Goal: Contribute content

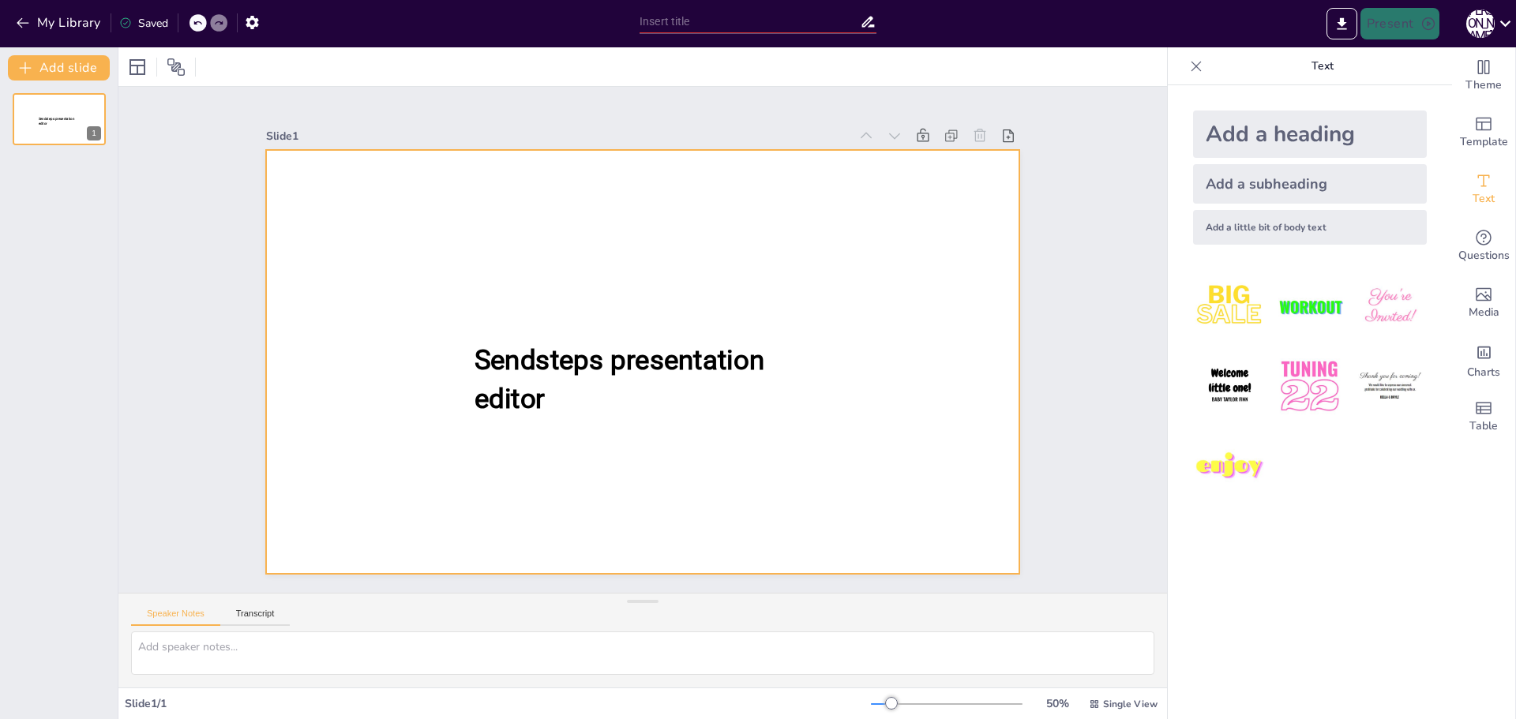
type input "New Sendsteps"
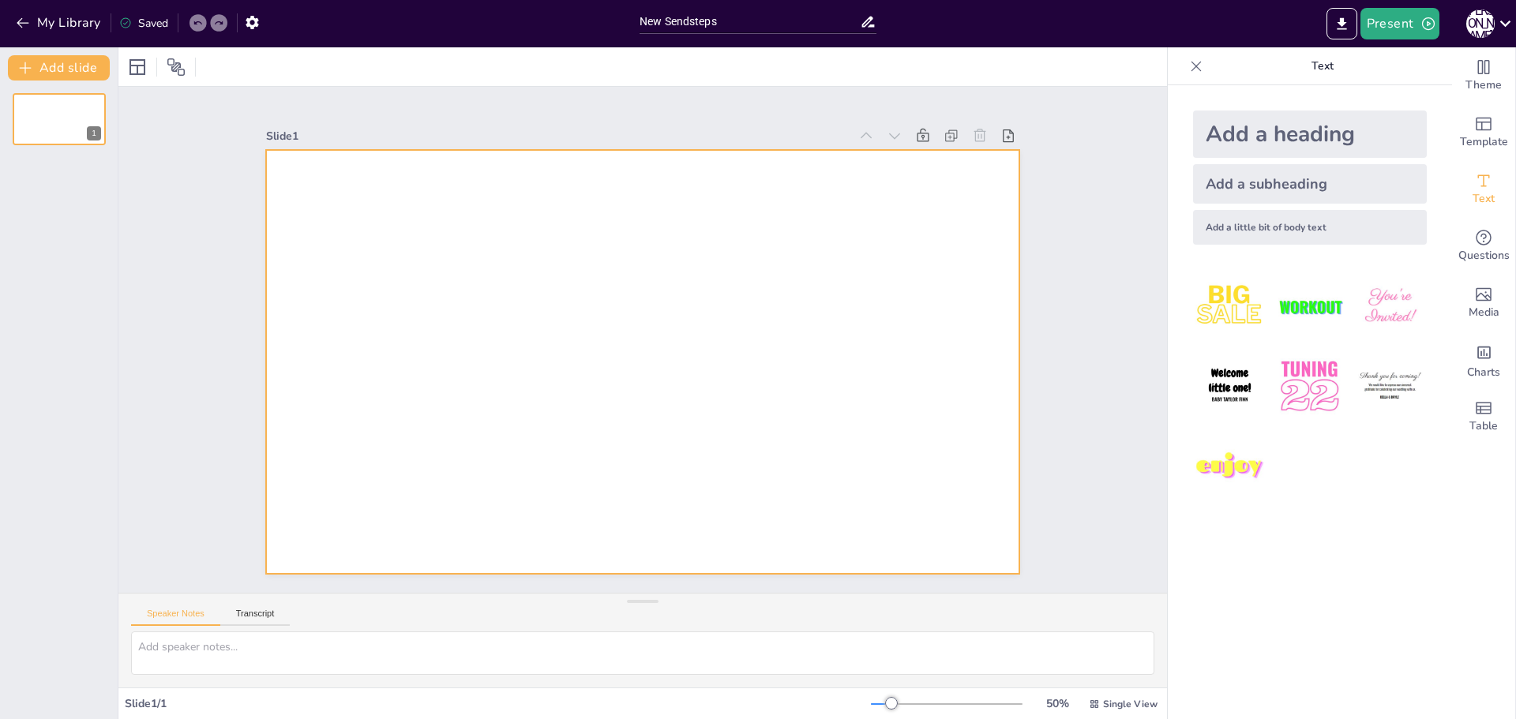
click at [503, 188] on div at bounding box center [643, 362] width 754 height 424
click at [365, 328] on div at bounding box center [643, 362] width 754 height 424
click at [1297, 181] on div "Add a subheading" at bounding box center [1310, 183] width 234 height 39
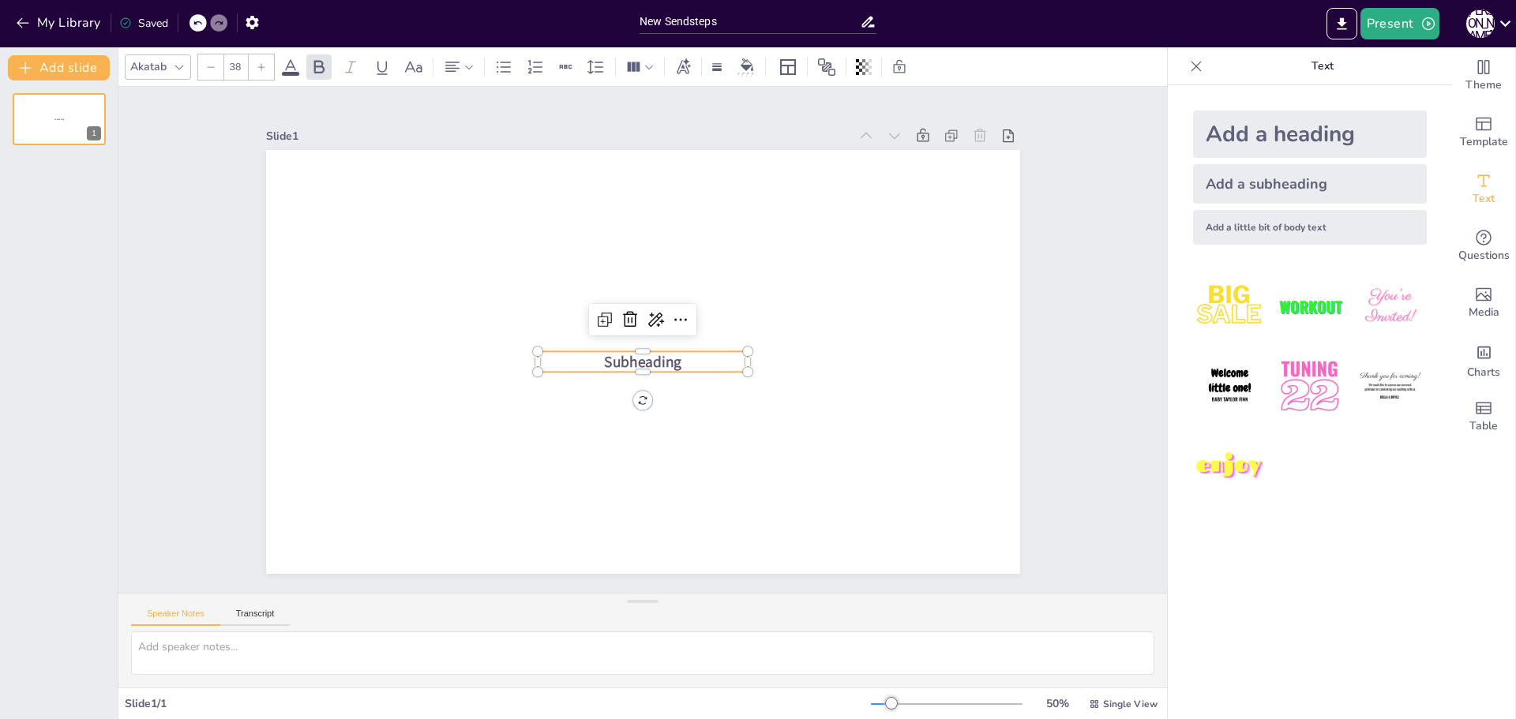
click at [669, 358] on span "Subheading" at bounding box center [642, 361] width 77 height 21
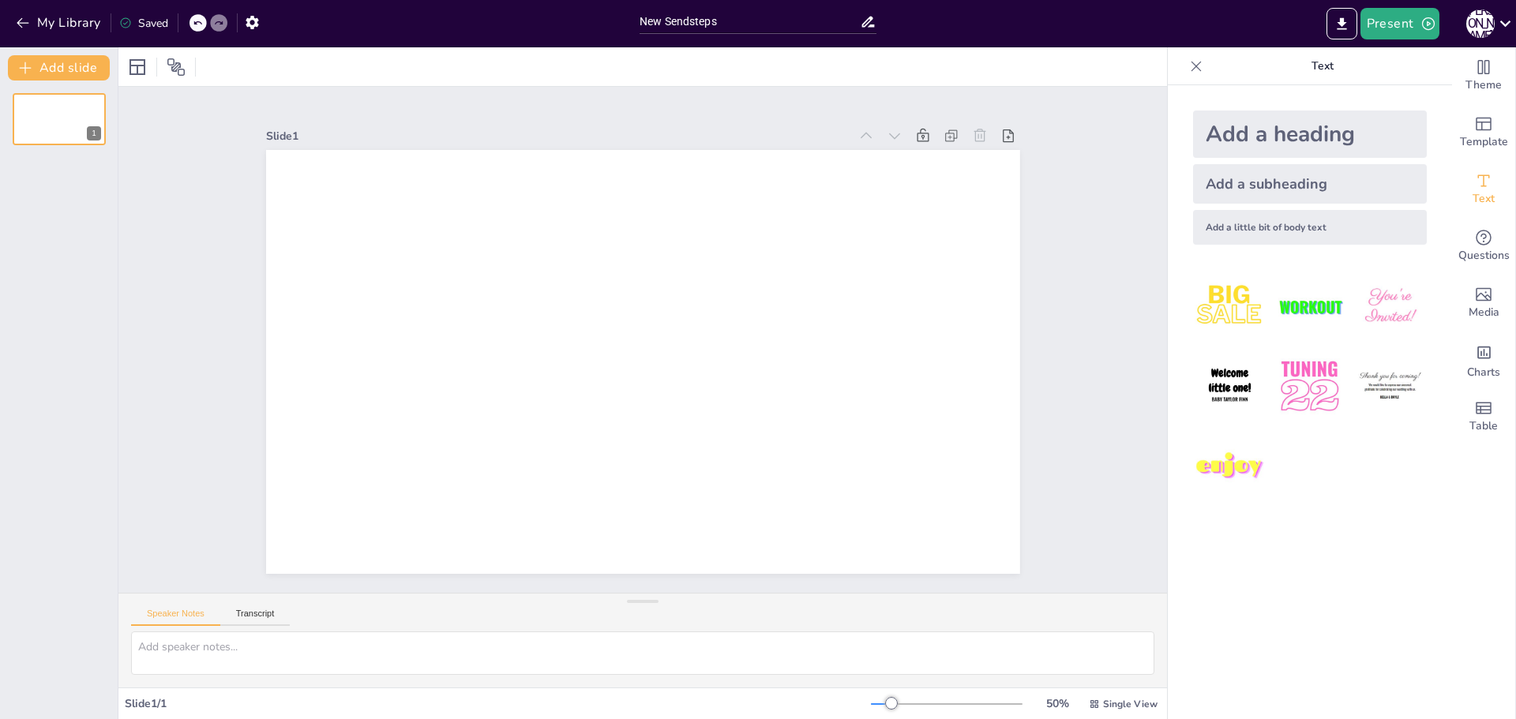
click at [1232, 184] on div "Add a subheading" at bounding box center [1310, 183] width 234 height 39
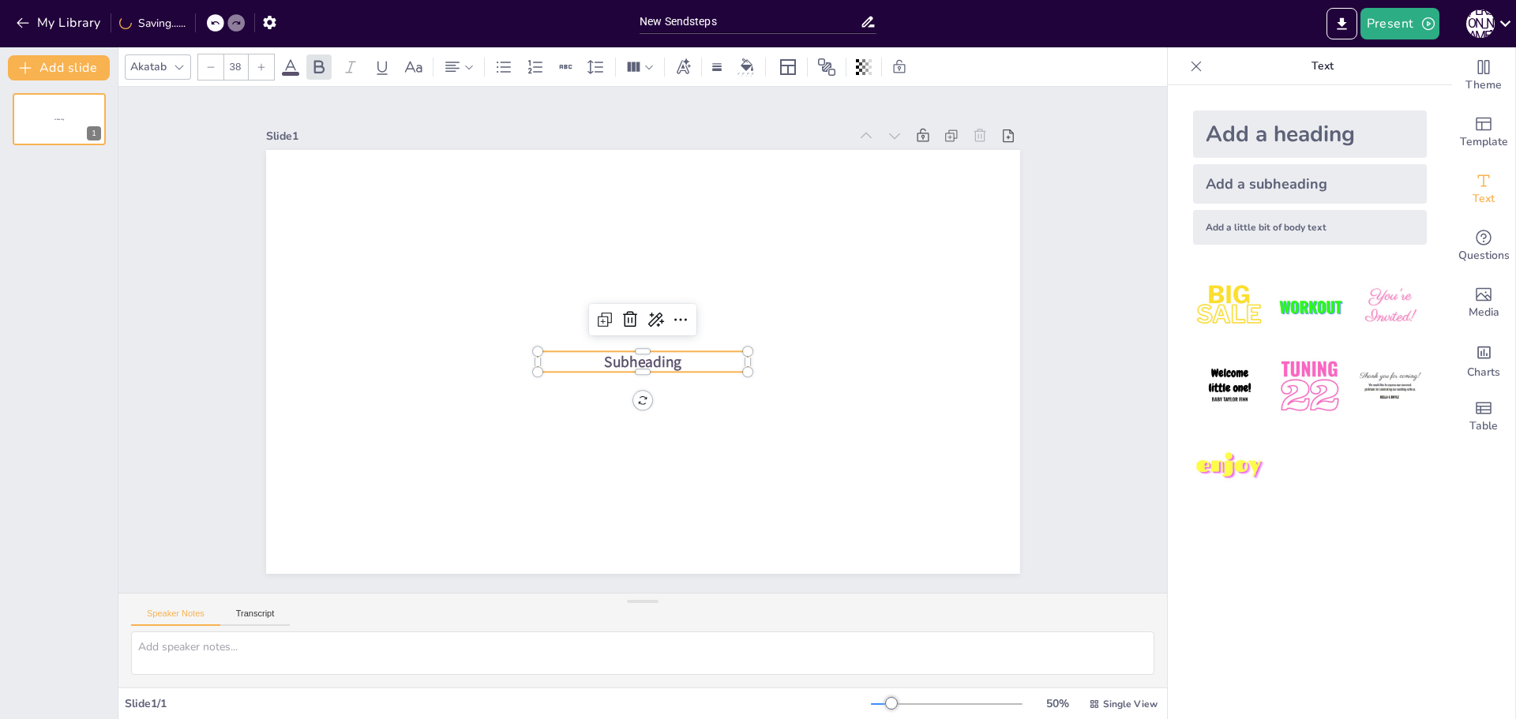
click at [619, 352] on span "Subheading" at bounding box center [642, 361] width 77 height 21
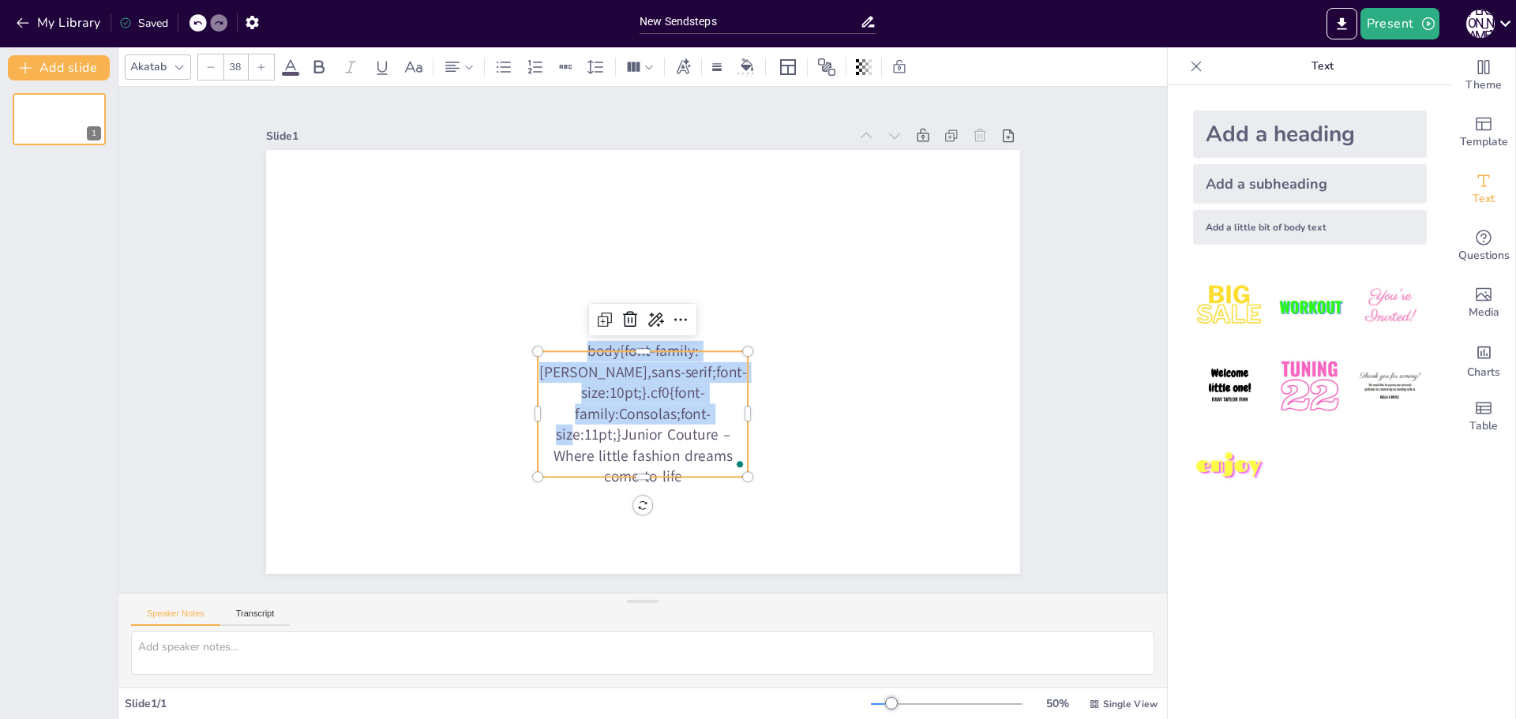
drag, startPoint x: 610, startPoint y: 418, endPoint x: 538, endPoint y: 342, distance: 105.6
click at [538, 342] on div "body{font-family:[PERSON_NAME],sans-serif;font-size:10pt;}.cf0{font-family:Cons…" at bounding box center [643, 362] width 754 height 424
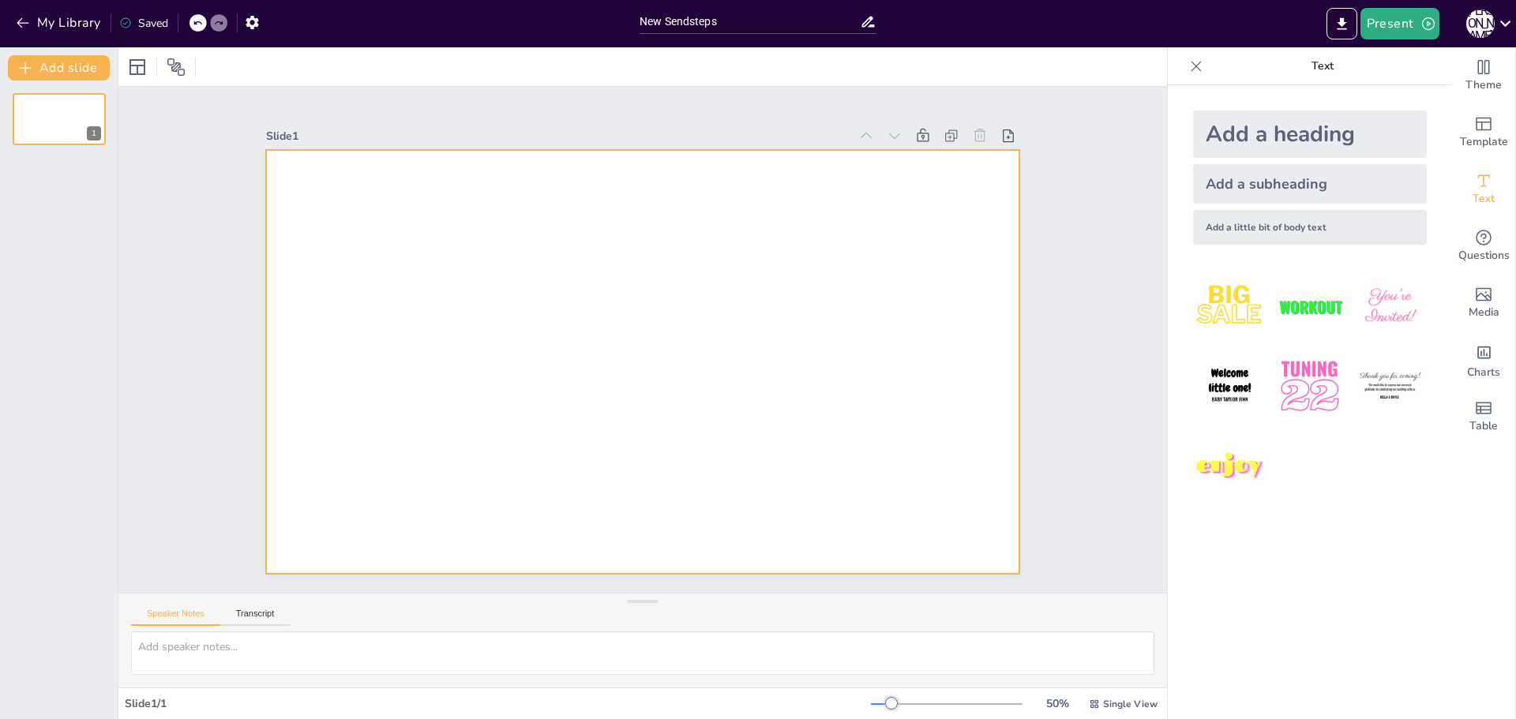
click at [640, 315] on div at bounding box center [643, 362] width 754 height 424
click at [1297, 135] on div "Add a heading" at bounding box center [1310, 134] width 234 height 47
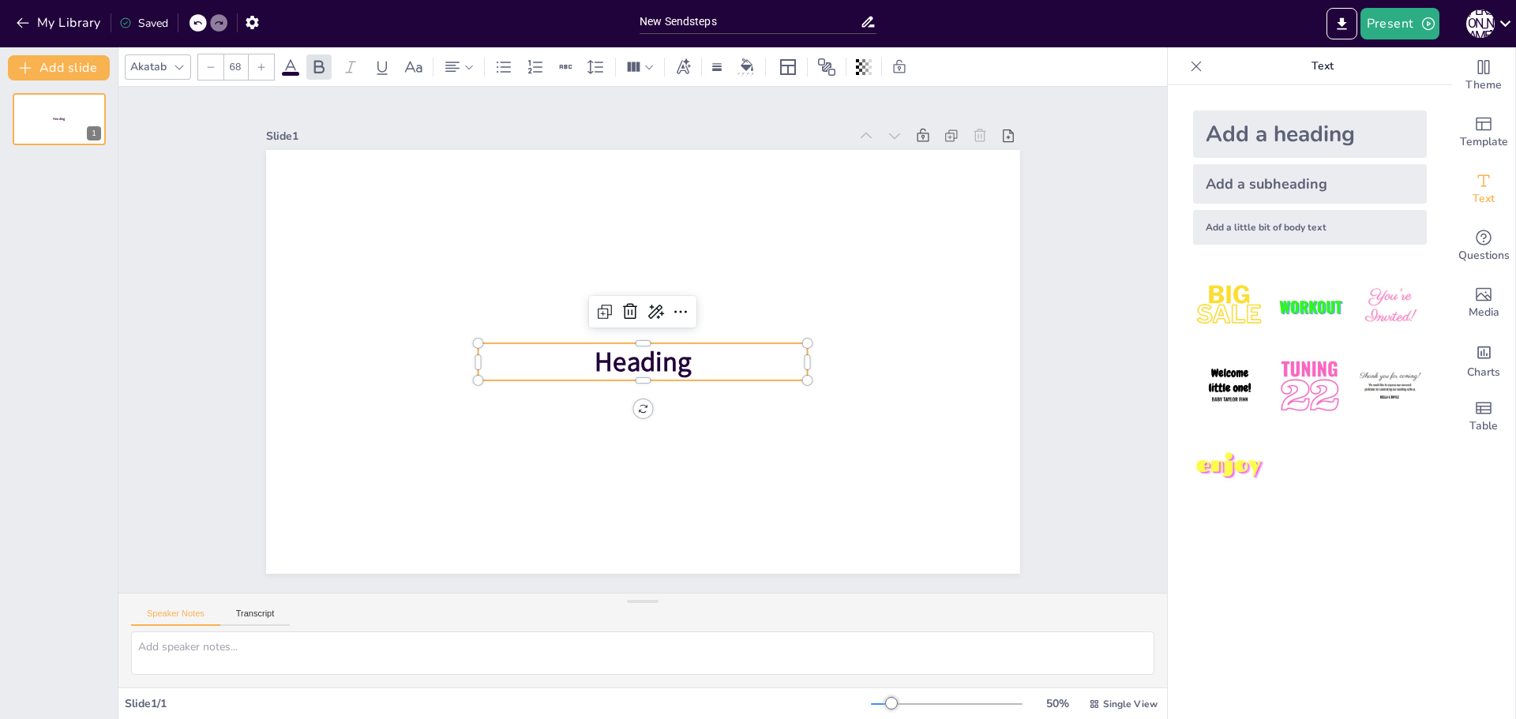
click at [639, 355] on span "Heading" at bounding box center [643, 361] width 96 height 36
click at [653, 353] on span "Heading" at bounding box center [643, 361] width 96 height 36
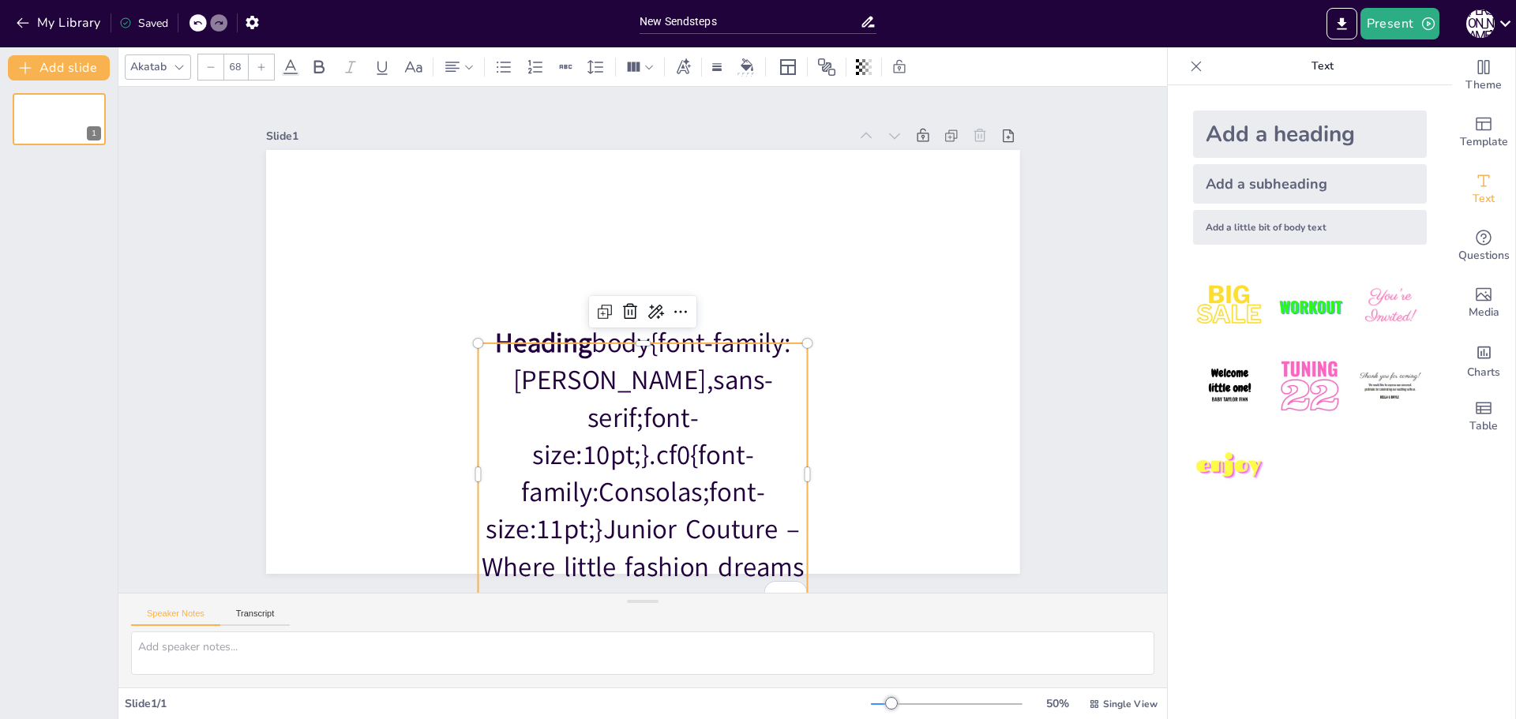
click at [590, 507] on p "Heading body{font-family:Arial,sans-serif;font-size:10pt;}.cf0{font-family:Cons…" at bounding box center [643, 474] width 330 height 299
click at [601, 496] on p "Heading body{font-family:Arial,sans-serif;font-size:10pt;}.cf0{font-family:Cons…" at bounding box center [643, 474] width 330 height 299
click at [628, 505] on p "Heading body{font-family:Arial,sans-serif;font-size:10pt;}.cf0{font-family:Cons…" at bounding box center [643, 474] width 330 height 299
click at [588, 424] on p "Heading body{font-family:Arial,sans-serif;font-size:10pt;}.cf0{font-family:Cons…" at bounding box center [643, 474] width 330 height 299
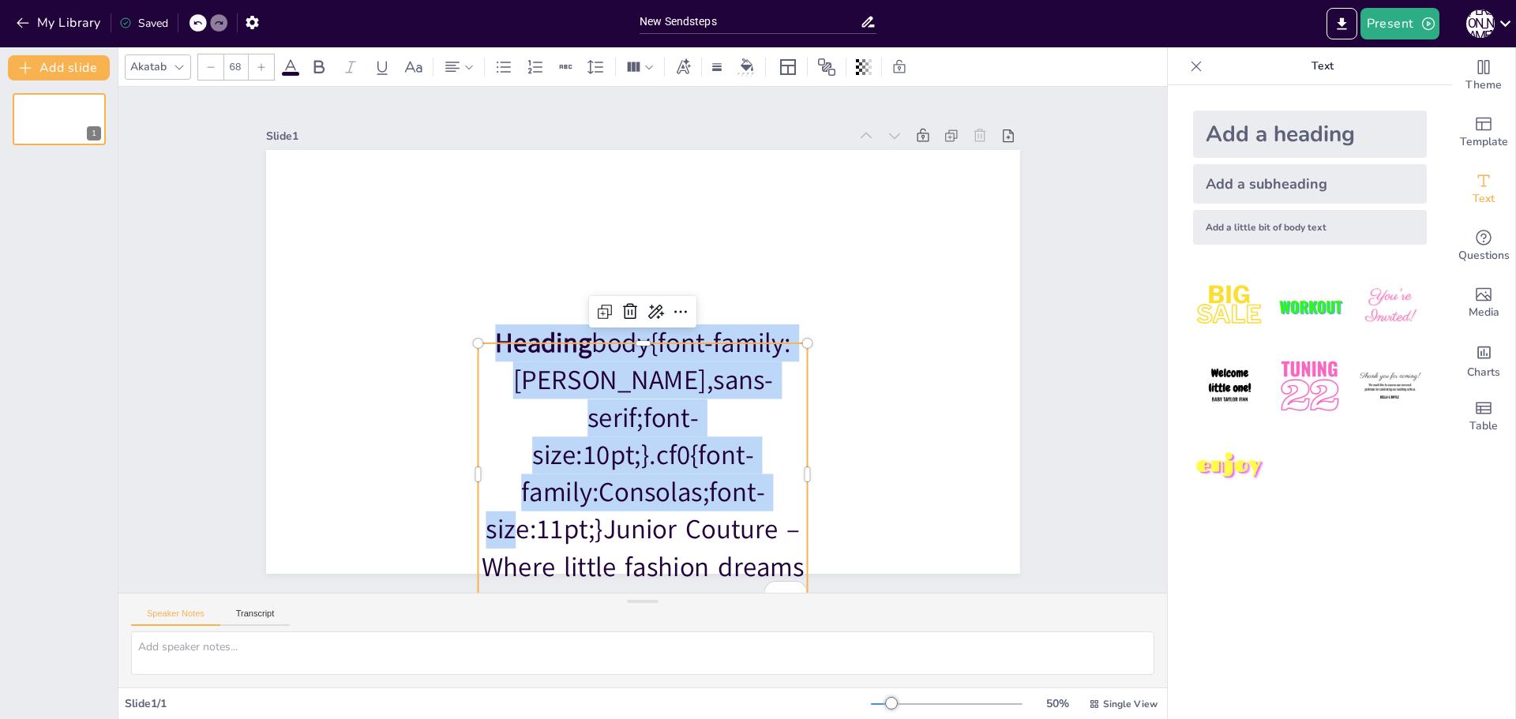
drag, startPoint x: 591, startPoint y: 509, endPoint x: 526, endPoint y: 363, distance: 160.1
click at [526, 363] on p "Heading body{font-family:Arial,sans-serif;font-size:10pt;}.cf0{font-family:Cons…" at bounding box center [643, 474] width 330 height 299
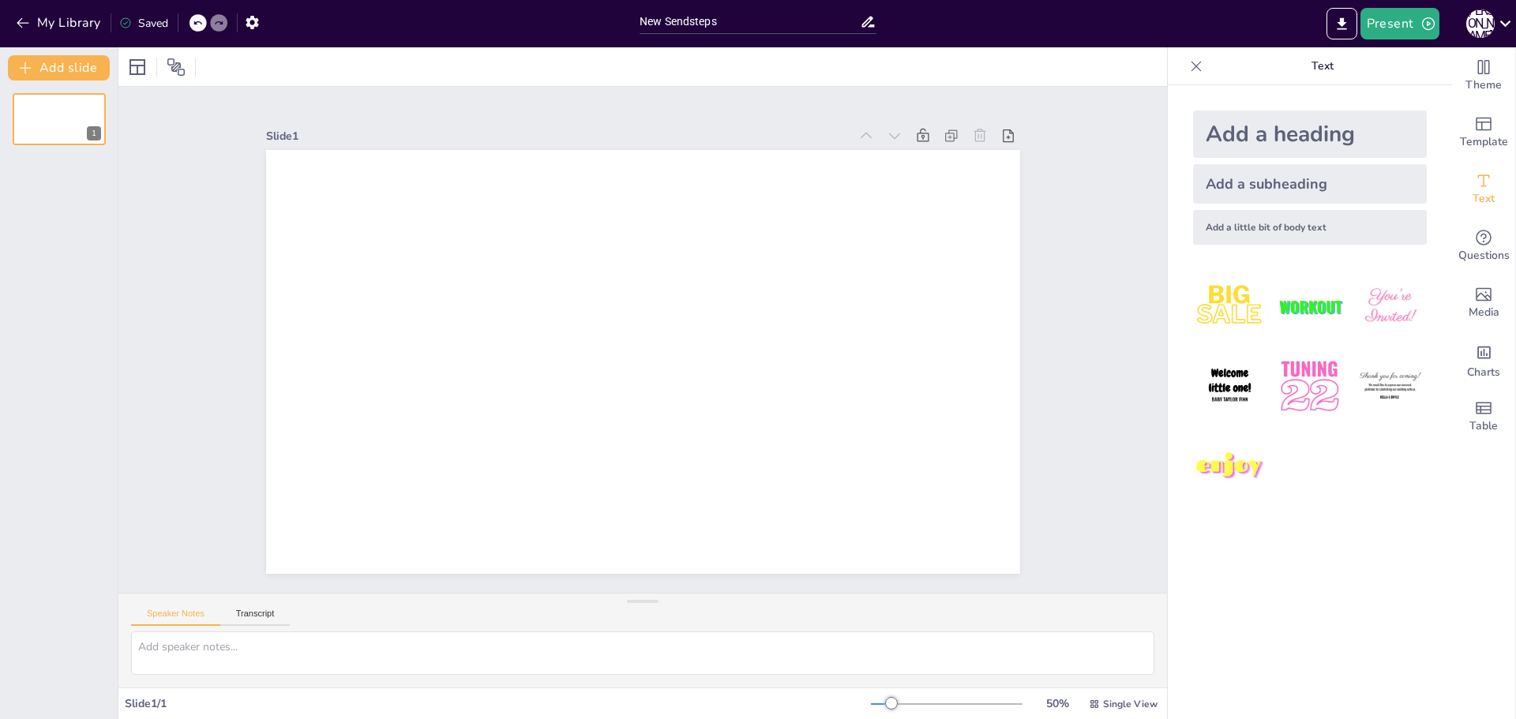
click at [1274, 224] on div "Add a little bit of body text" at bounding box center [1310, 227] width 234 height 35
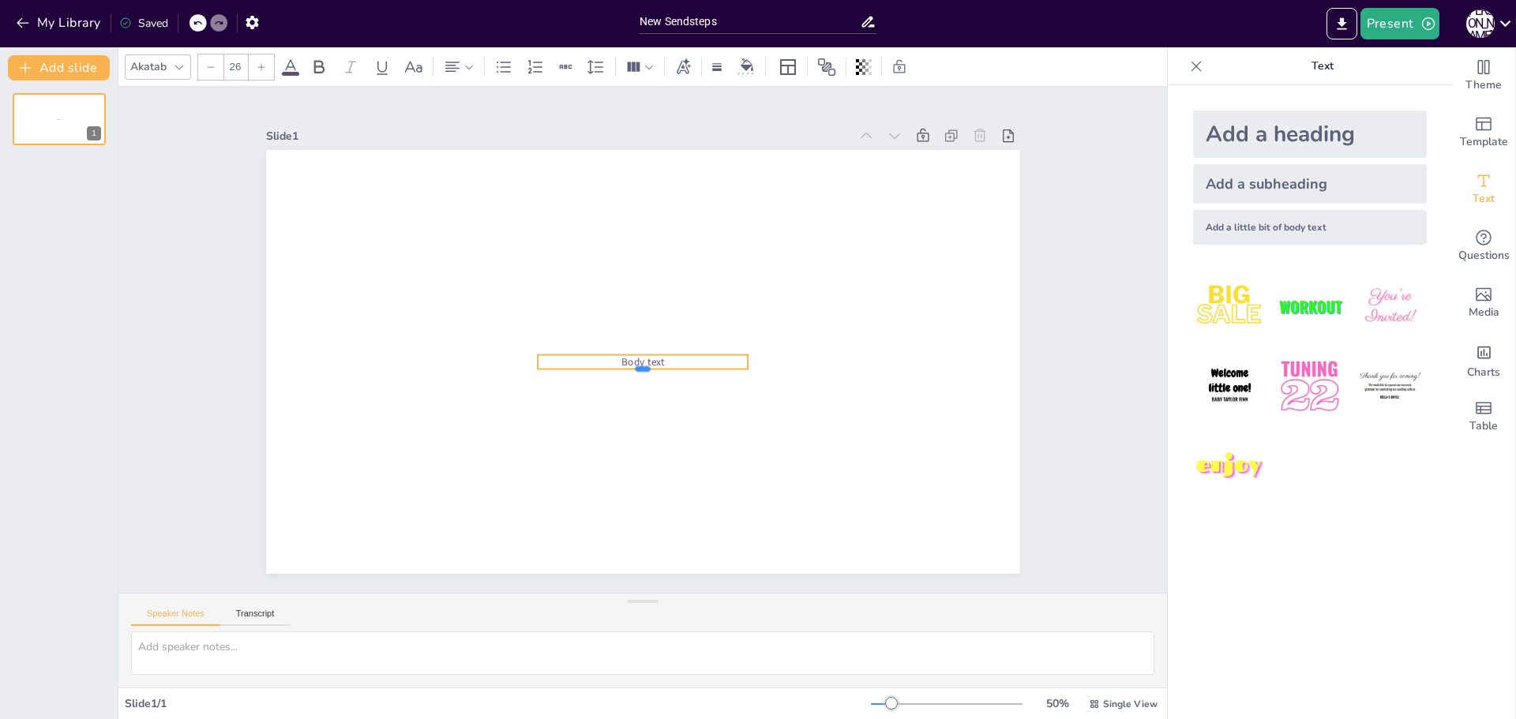
click at [584, 369] on div at bounding box center [643, 375] width 211 height 13
click at [673, 360] on p "Body text" at bounding box center [643, 362] width 211 height 14
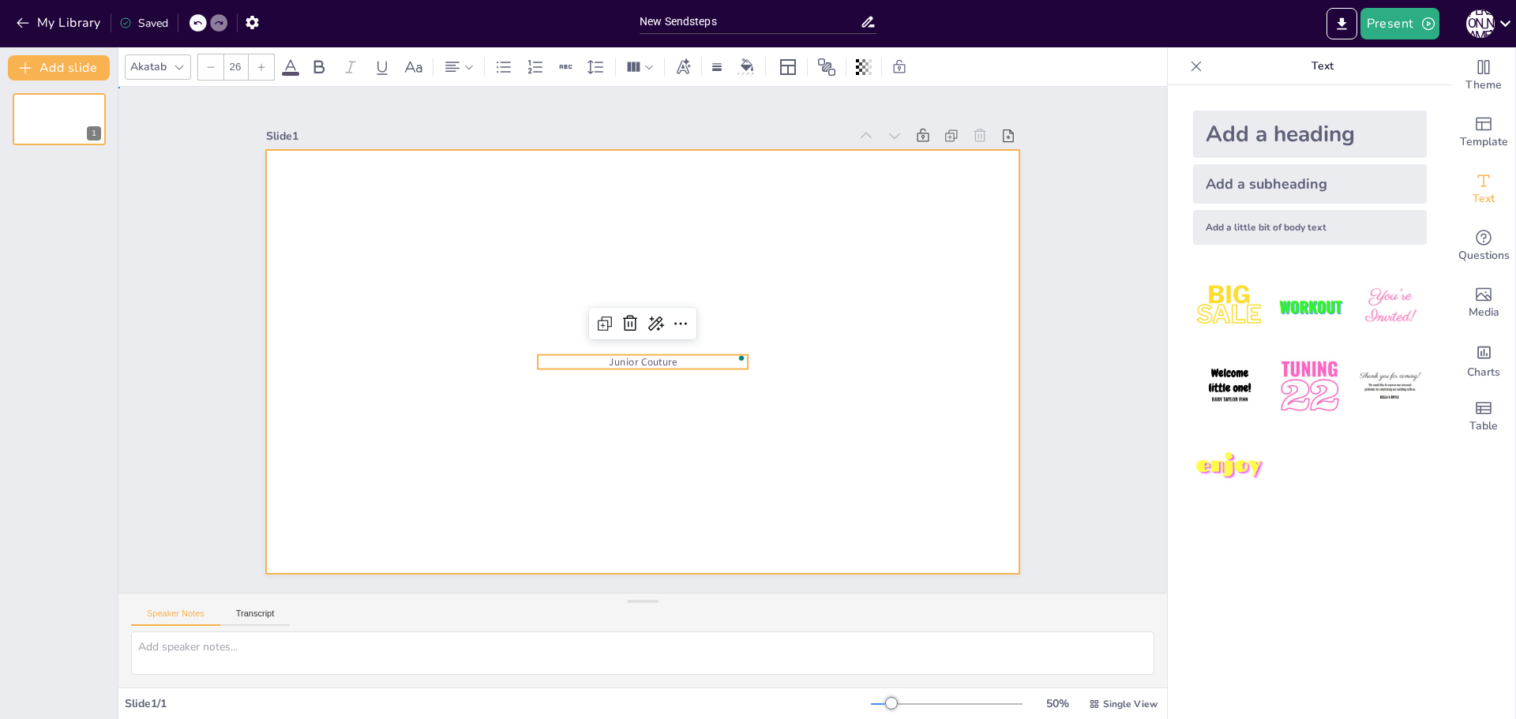
click at [782, 381] on div at bounding box center [643, 362] width 754 height 424
click at [658, 356] on span "Junior Couture" at bounding box center [643, 362] width 68 height 14
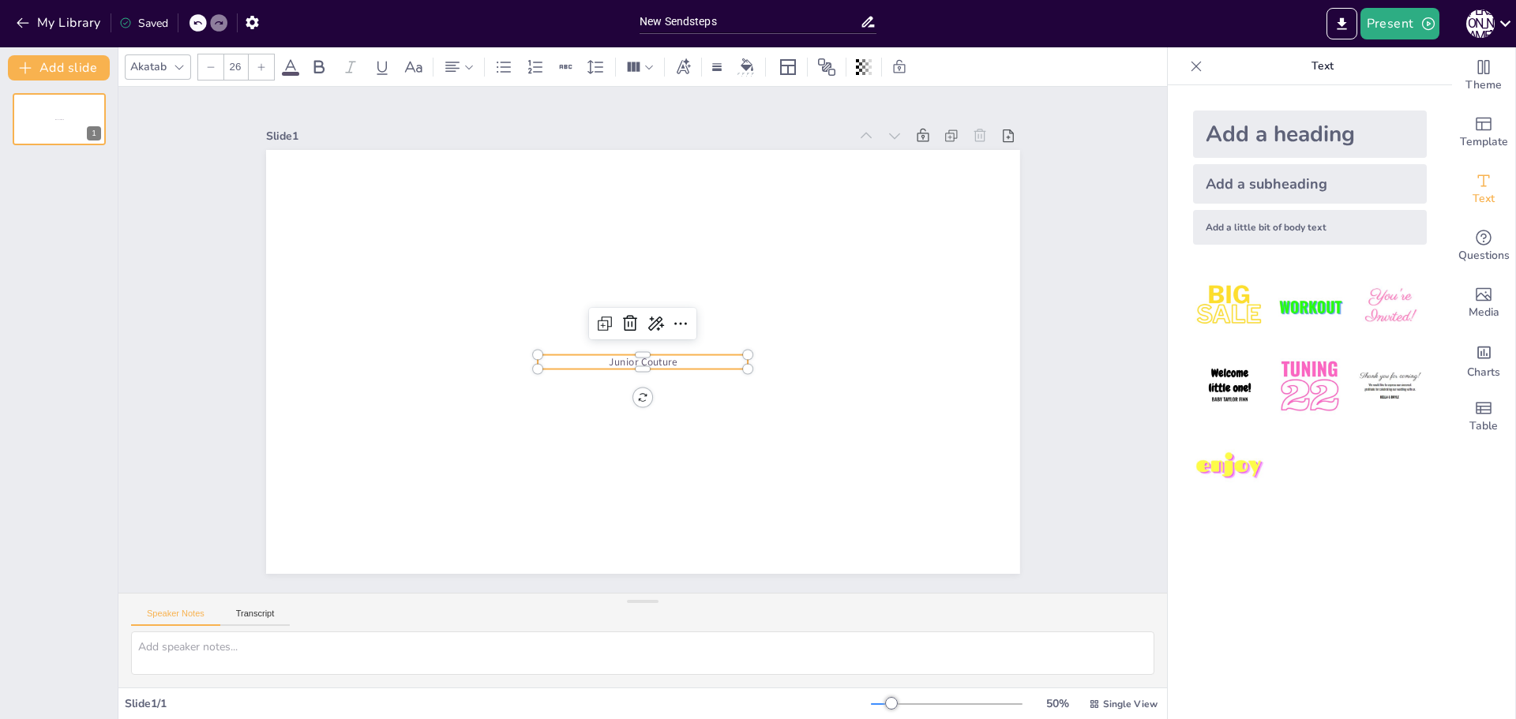
click at [658, 356] on span "Junior Couture" at bounding box center [643, 362] width 68 height 14
click at [668, 311] on div at bounding box center [680, 323] width 25 height 25
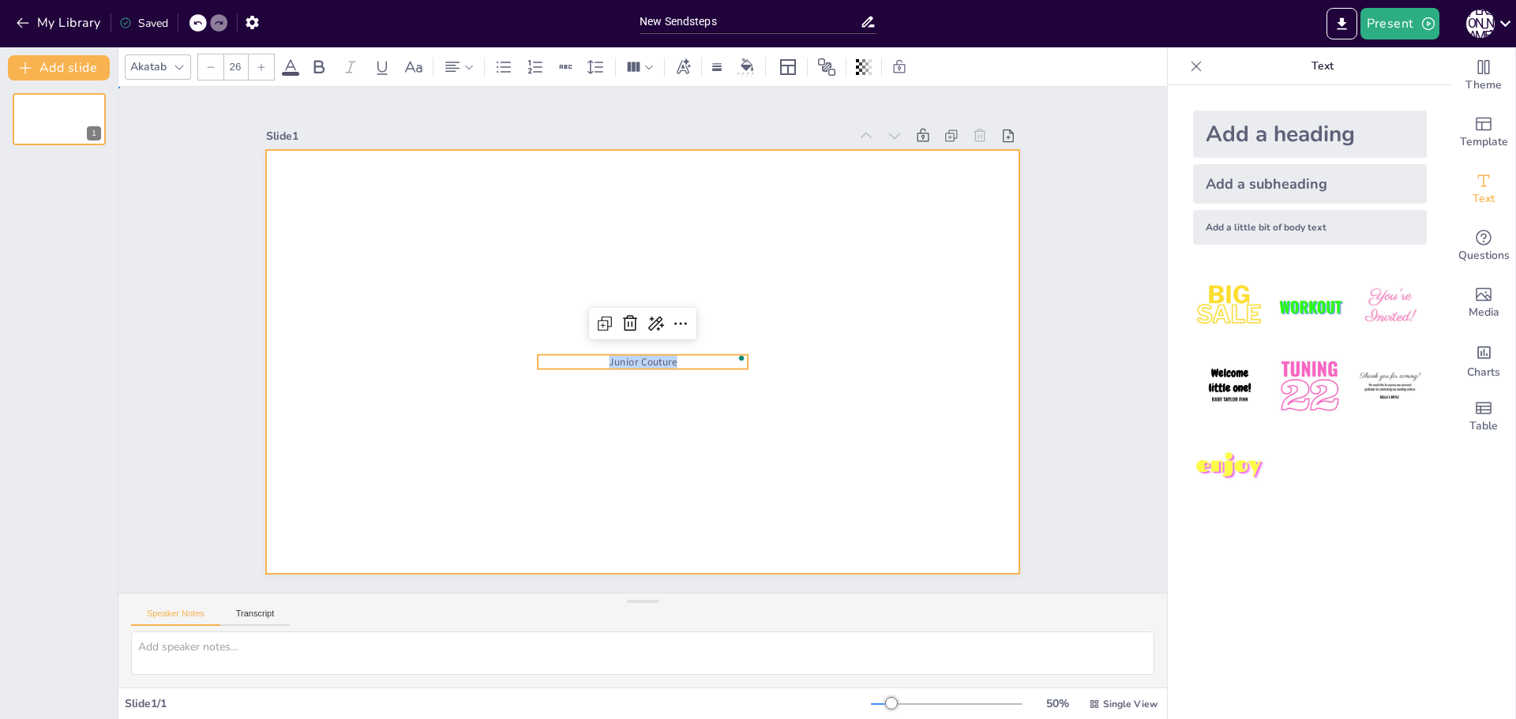
click at [847, 303] on div at bounding box center [643, 362] width 754 height 424
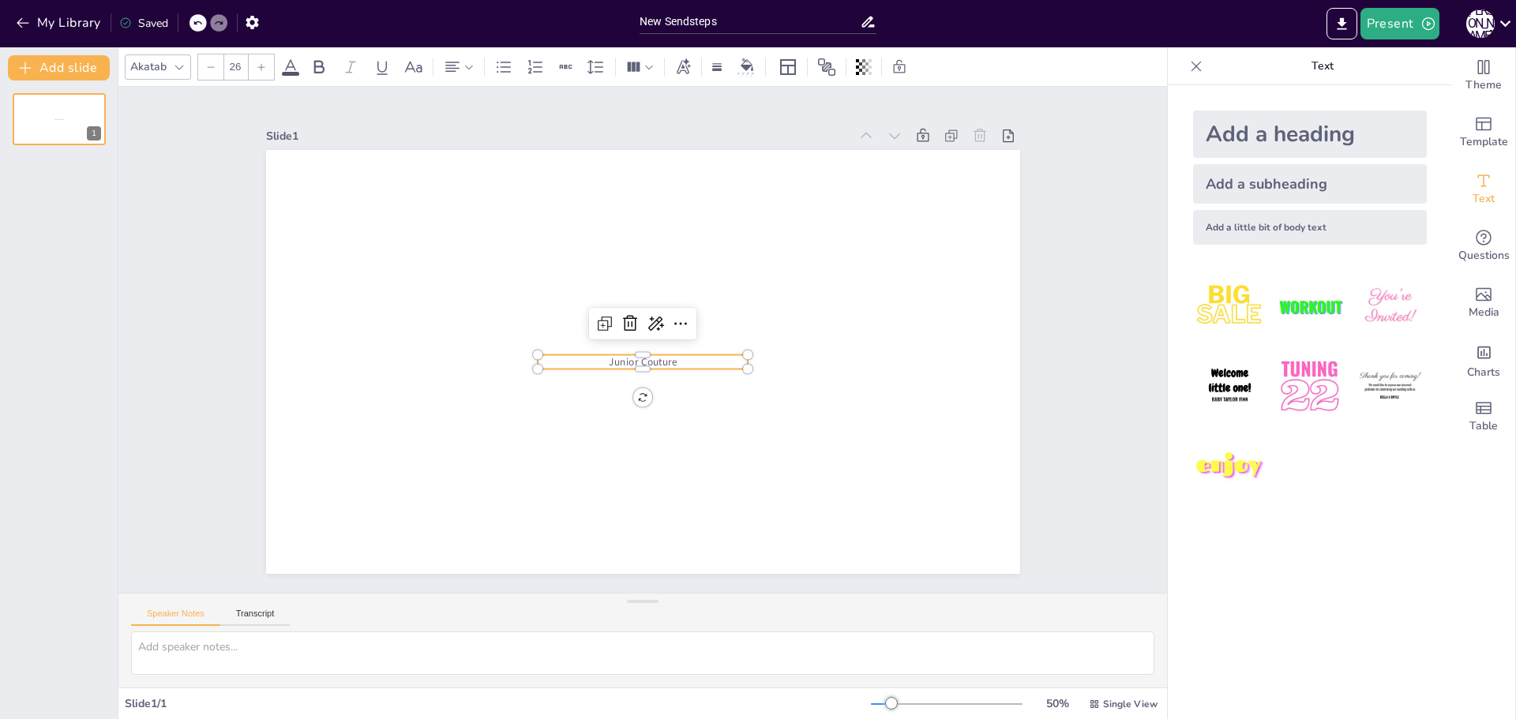
click at [655, 355] on span "Junior Couture" at bounding box center [643, 362] width 68 height 14
click at [1292, 132] on div "Add a heading" at bounding box center [1310, 134] width 234 height 47
type input "68"
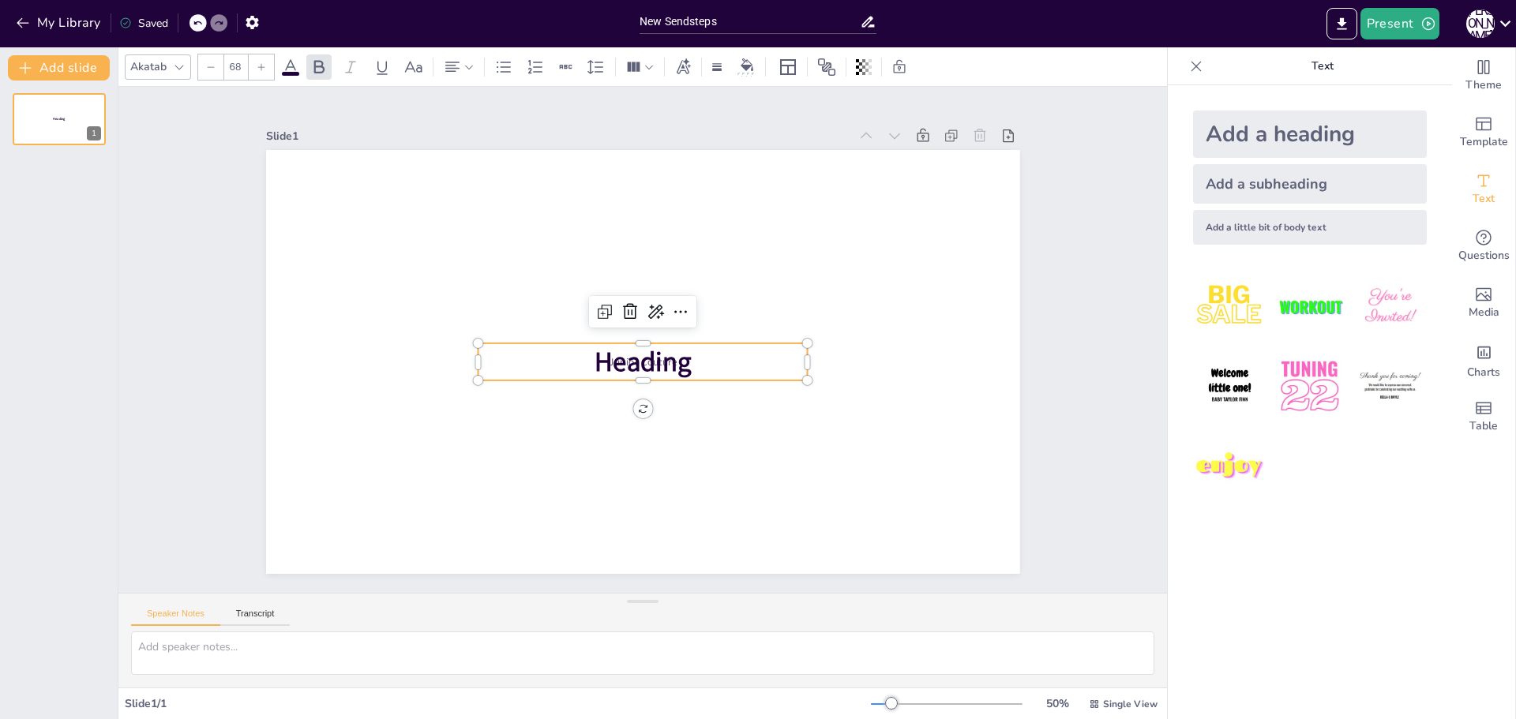
click at [673, 355] on span "Heading" at bounding box center [643, 361] width 96 height 36
click at [621, 310] on icon at bounding box center [630, 311] width 19 height 19
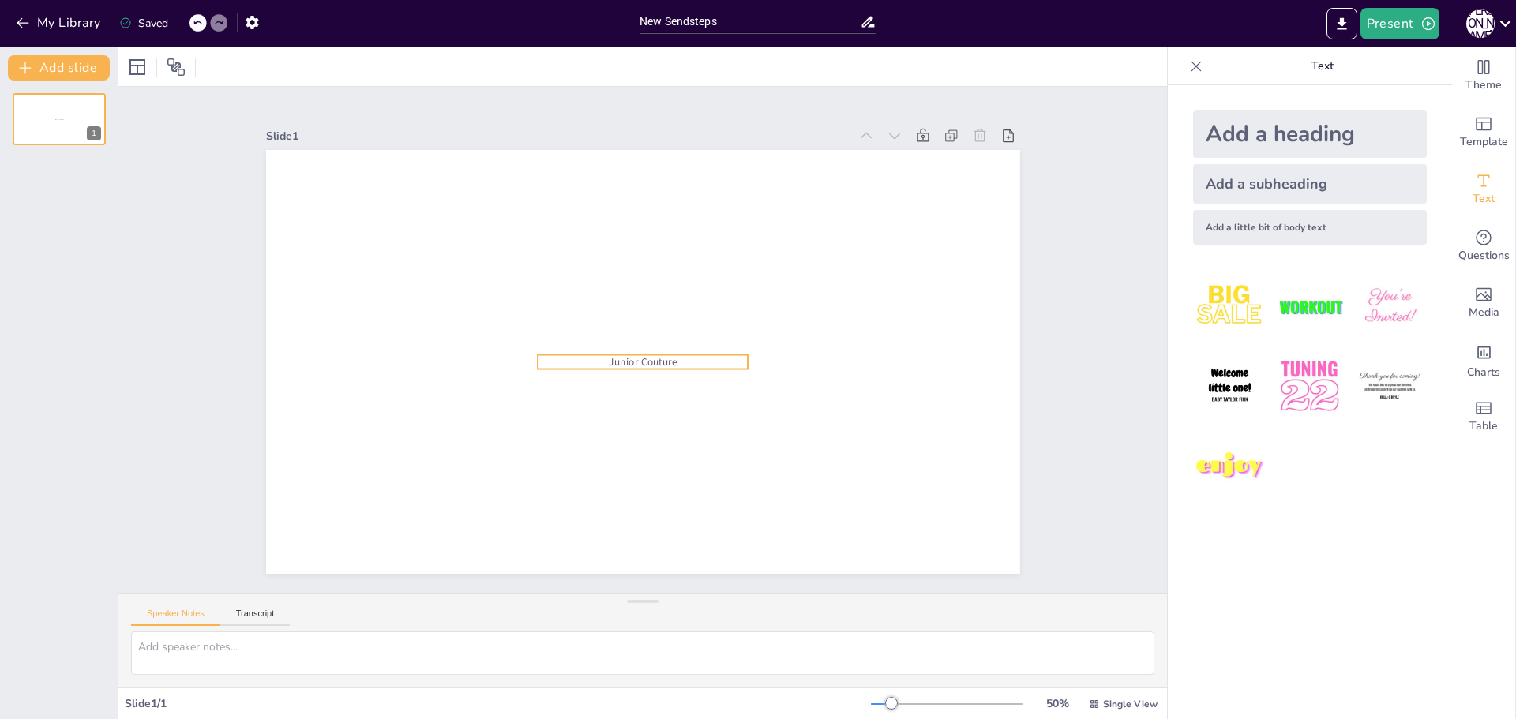
click at [641, 355] on span "Junior Couture" at bounding box center [643, 362] width 68 height 14
